Goal: Task Accomplishment & Management: Manage account settings

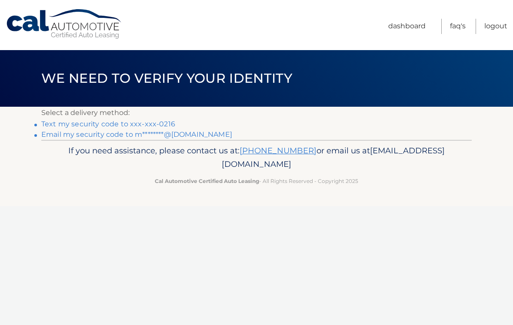
click at [156, 124] on link "Text my security code to xxx-xxx-0216" at bounding box center [108, 124] width 134 height 8
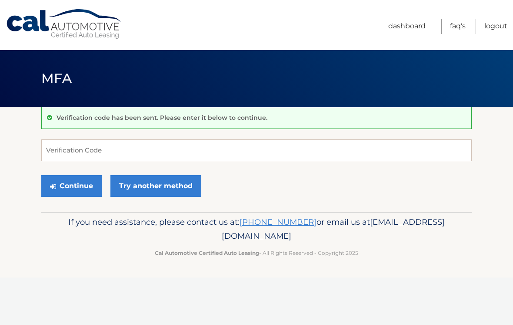
click at [84, 187] on button "Continue" at bounding box center [71, 186] width 60 height 22
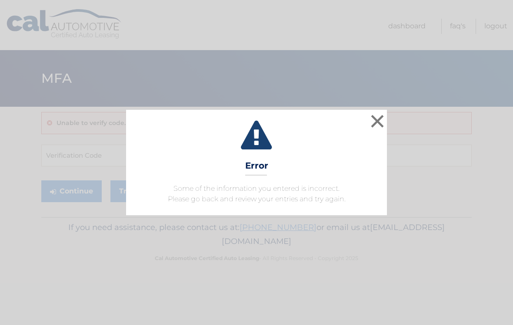
click at [376, 120] on button "×" at bounding box center [377, 120] width 17 height 17
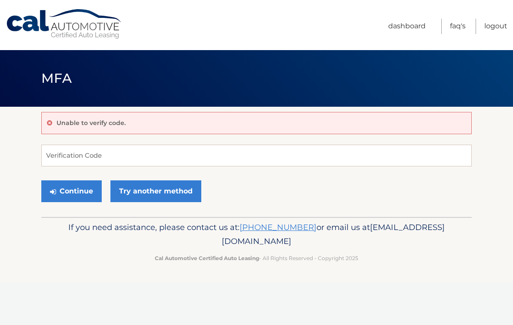
click at [159, 191] on link "Try another method" at bounding box center [155, 191] width 91 height 22
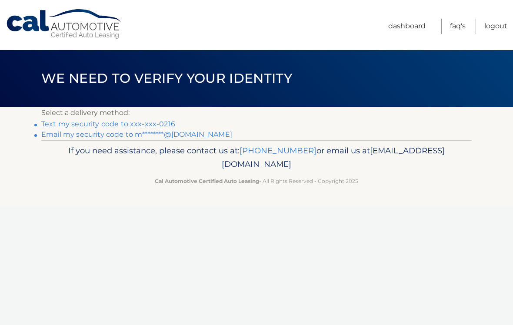
click at [160, 120] on link "Text my security code to xxx-xxx-0216" at bounding box center [108, 124] width 134 height 8
